Goal: Answer question/provide support: Answer question/provide support

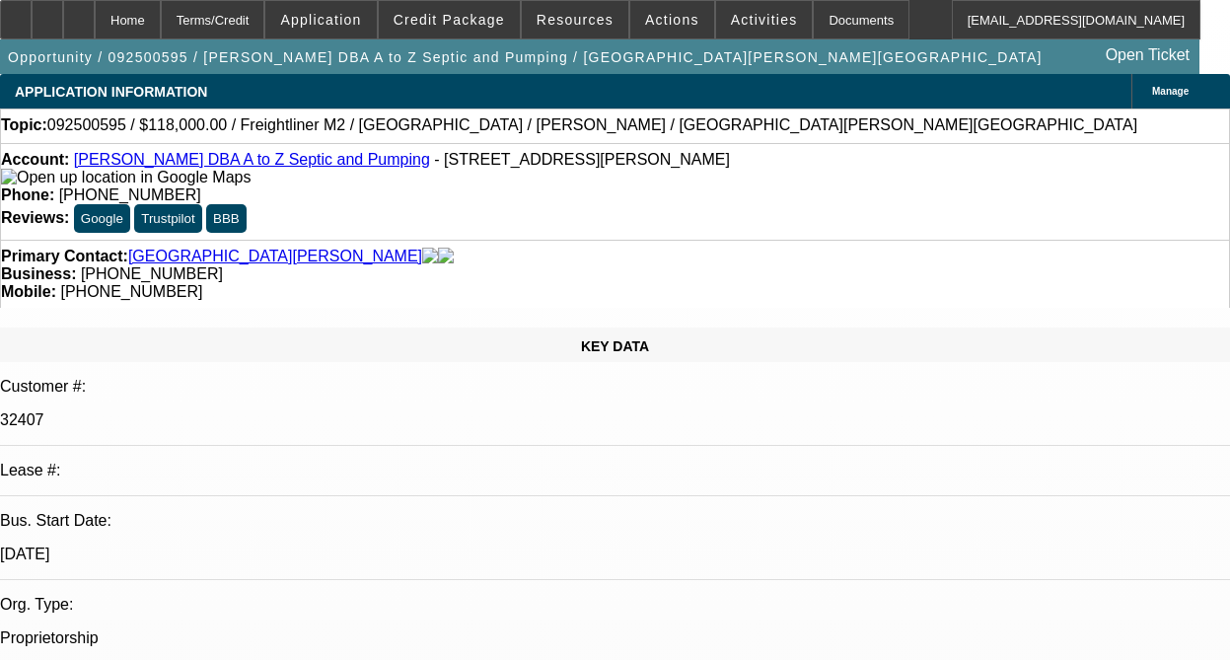
select select "0"
select select "2"
select select "0.1"
select select "4"
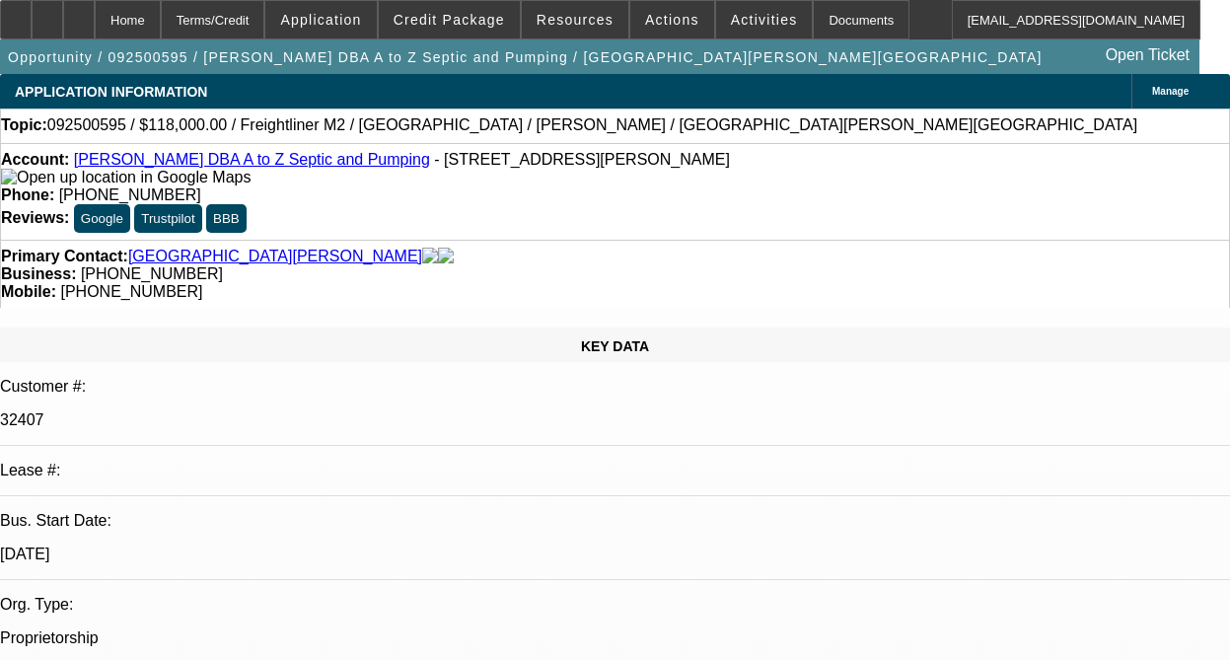
radio input "true"
type textarea "THIS IS A SOLD LEASE, I DONT HAVE HISTORY WITH THIS ACCOUNT"
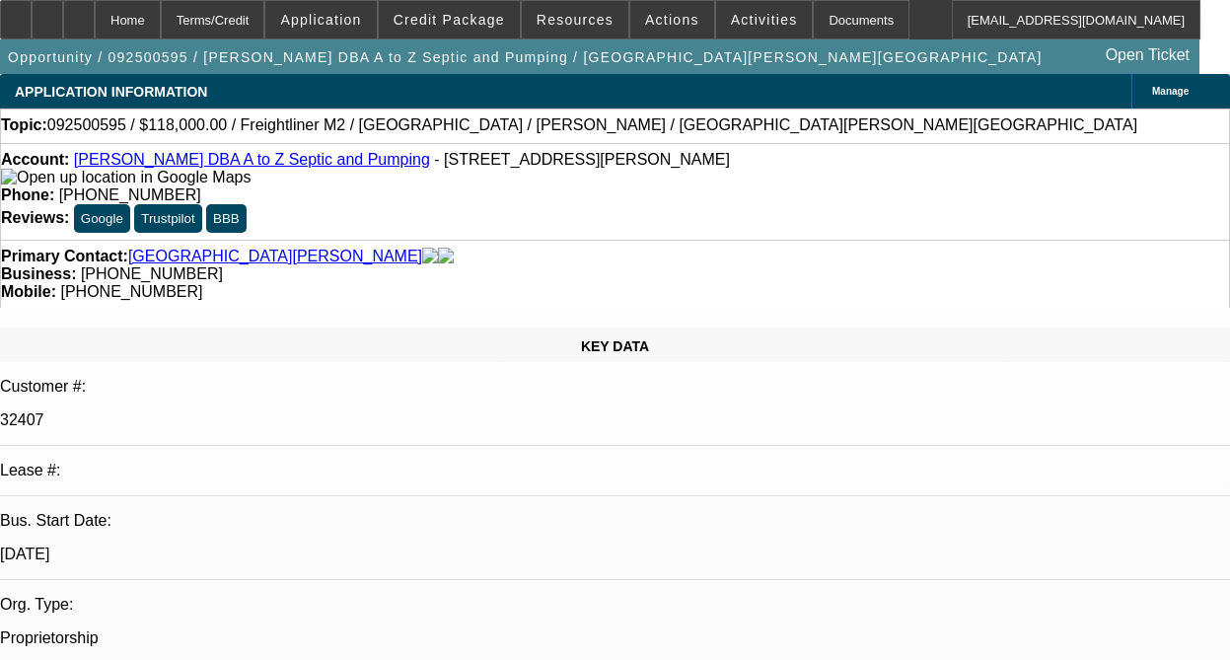
radio input "true"
